Goal: Information Seeking & Learning: Learn about a topic

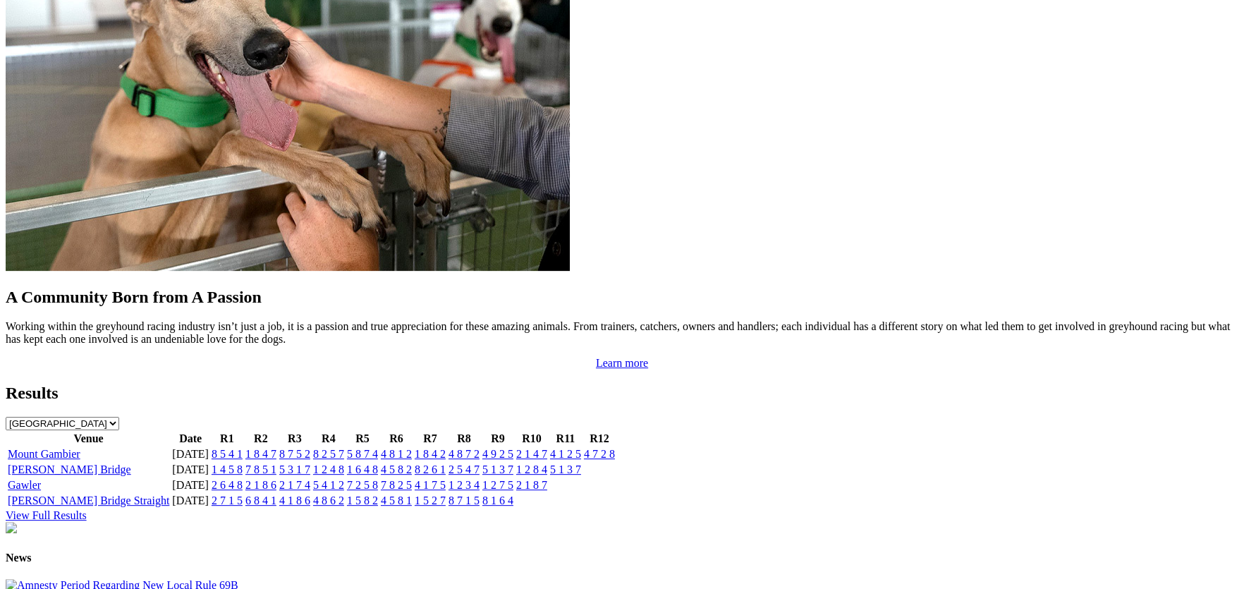
scroll to position [1207, 0]
click at [131, 463] on link "[PERSON_NAME] Bridge" at bounding box center [69, 469] width 123 height 12
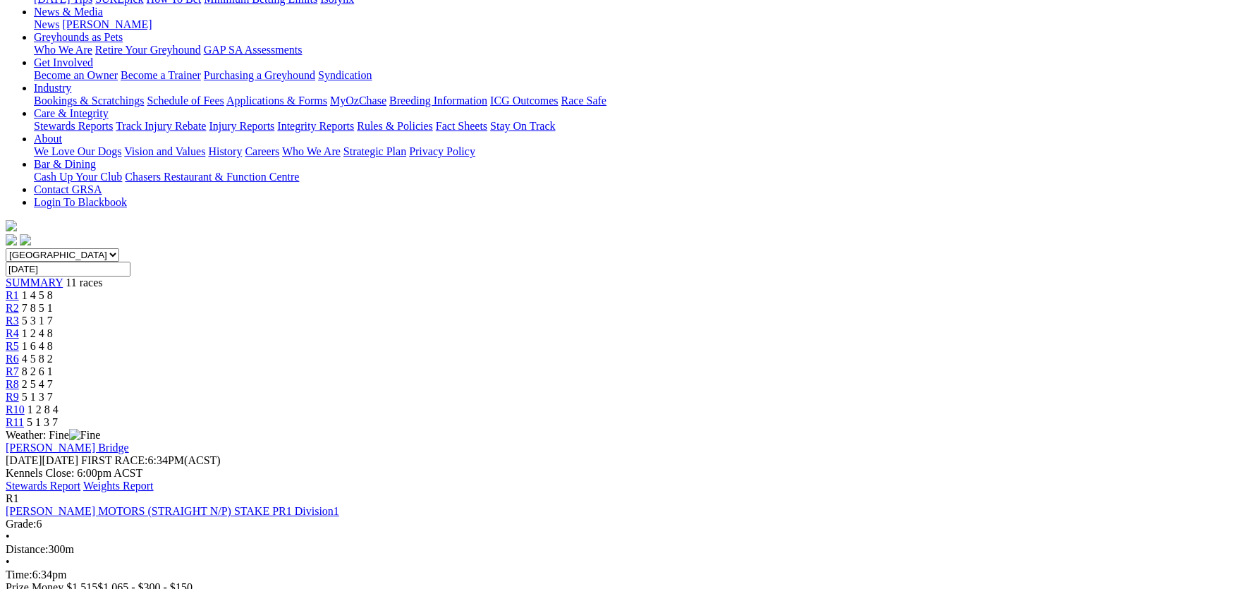
scroll to position [281, 0]
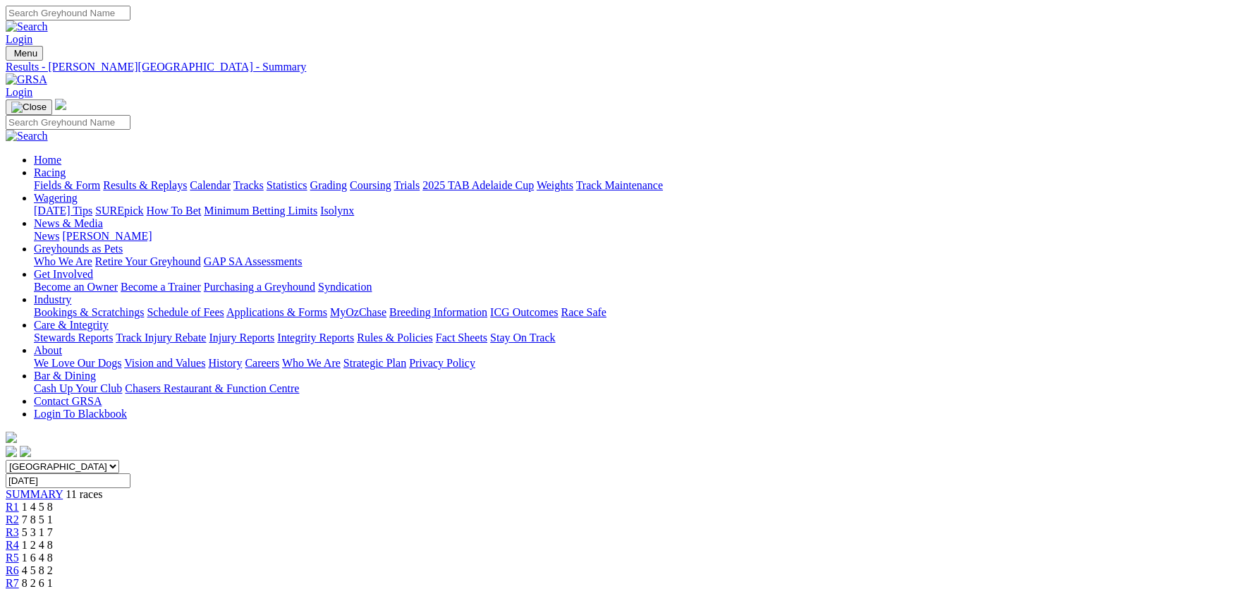
click at [354, 331] on link "Integrity Reports" at bounding box center [315, 337] width 77 height 12
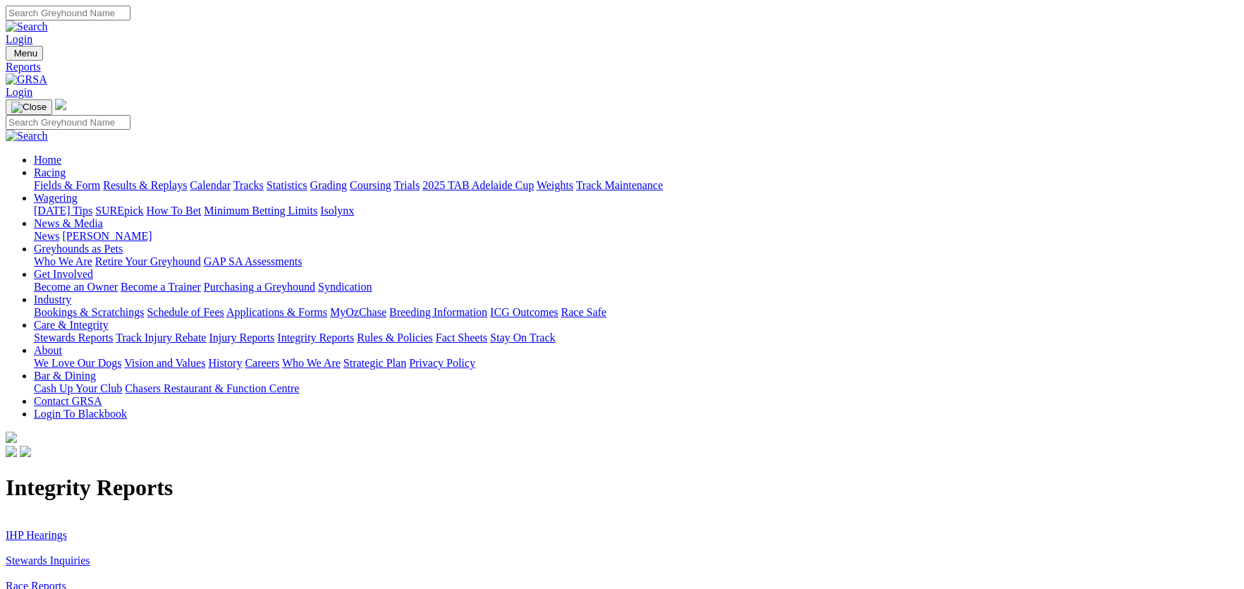
click at [67, 529] on link "IHP Hearings" at bounding box center [36, 535] width 61 height 12
click at [90, 554] on link "Stewards Inquiries" at bounding box center [48, 560] width 85 height 12
